Goal: Obtain resource: Download file/media

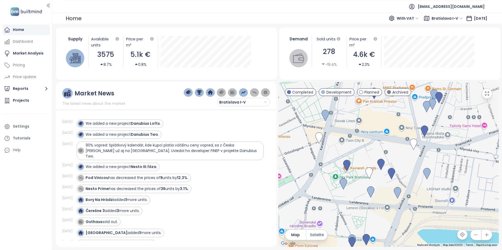
drag, startPoint x: 368, startPoint y: 195, endPoint x: 371, endPoint y: 139, distance: 56.0
click at [371, 139] on div at bounding box center [388, 164] width 220 height 165
click at [29, 54] on div "Market Analysis" at bounding box center [28, 53] width 31 height 7
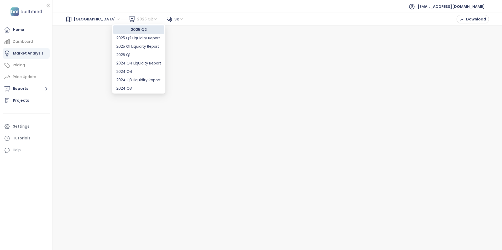
click at [137, 21] on span "2025 Q2" at bounding box center [147, 19] width 21 height 8
drag, startPoint x: 132, startPoint y: 74, endPoint x: 123, endPoint y: 73, distance: 8.7
click at [123, 73] on div "2024 Q4" at bounding box center [138, 72] width 45 height 6
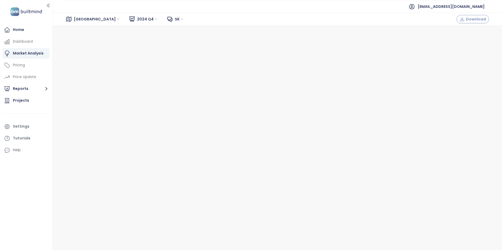
click at [469, 17] on span "Download" at bounding box center [476, 19] width 20 height 6
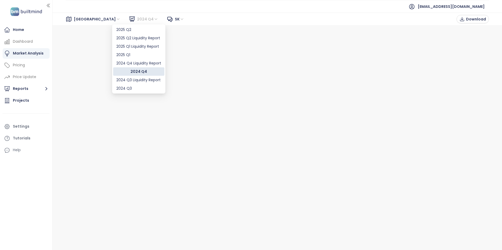
click at [137, 19] on span "2024 Q4" at bounding box center [147, 19] width 21 height 8
click at [137, 15] on span "2024 Q4" at bounding box center [147, 19] width 21 height 8
click at [128, 31] on div "2025 Q2" at bounding box center [138, 30] width 45 height 6
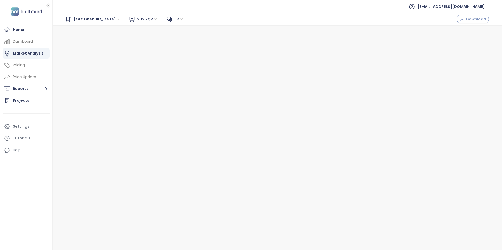
click at [476, 20] on span "Download" at bounding box center [476, 19] width 20 height 6
